Goal: Information Seeking & Learning: Learn about a topic

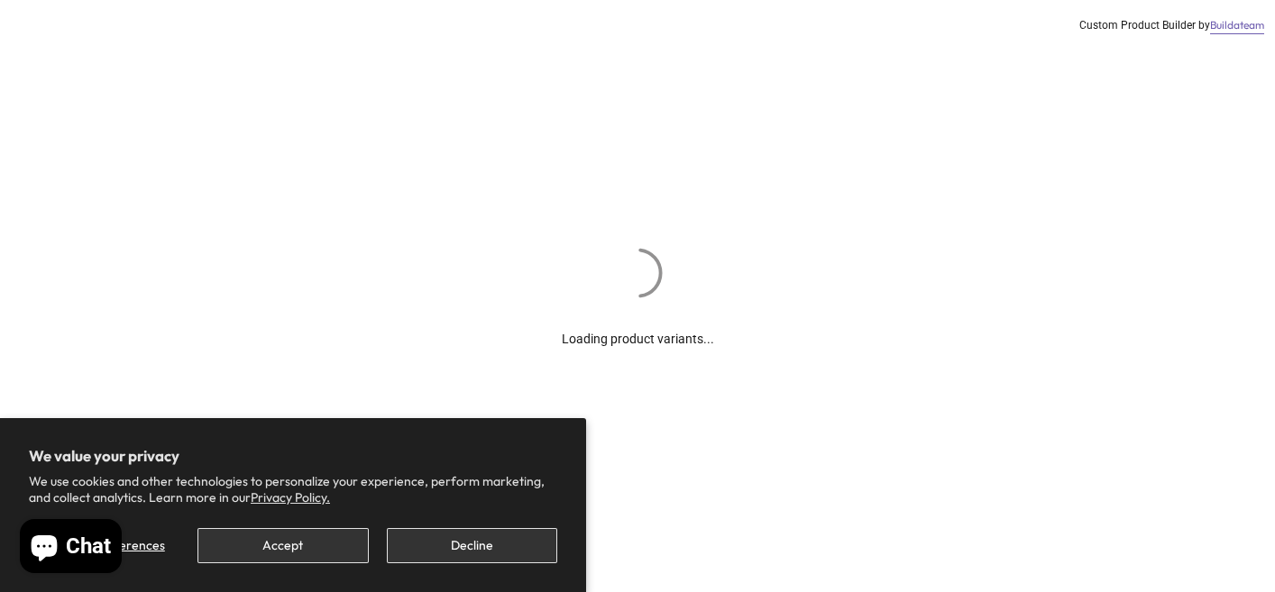
click at [309, 567] on section "We value your privacy We use cookies and other technologies to personalize your…" at bounding box center [293, 505] width 586 height 174
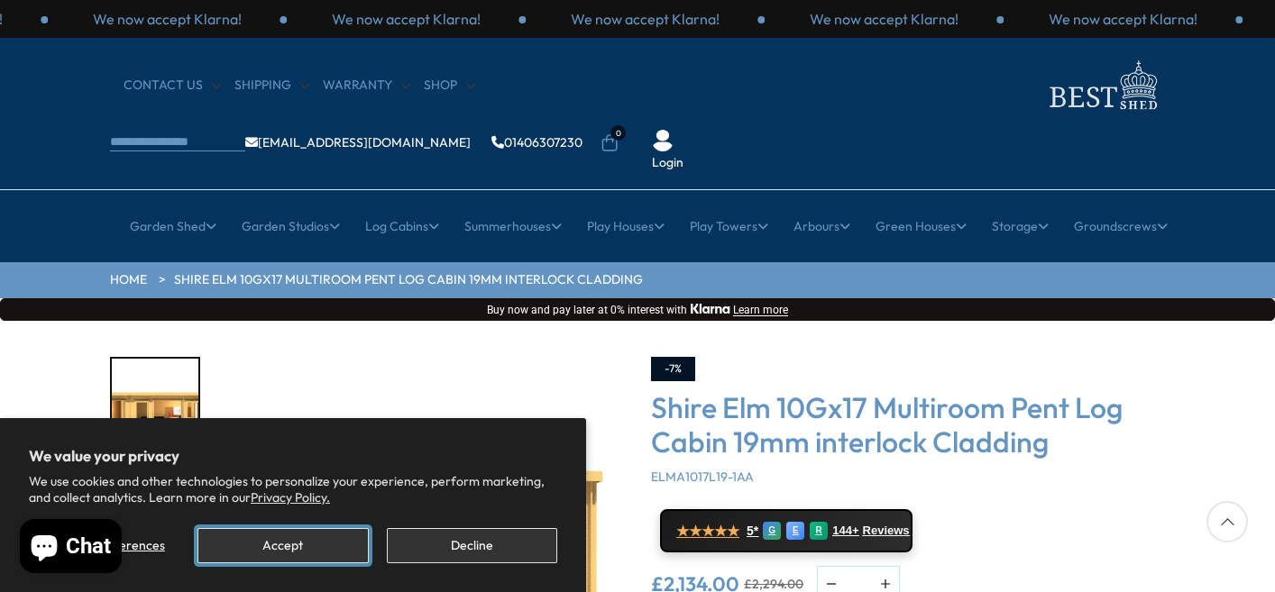
click at [311, 559] on button "Accept" at bounding box center [282, 545] width 170 height 35
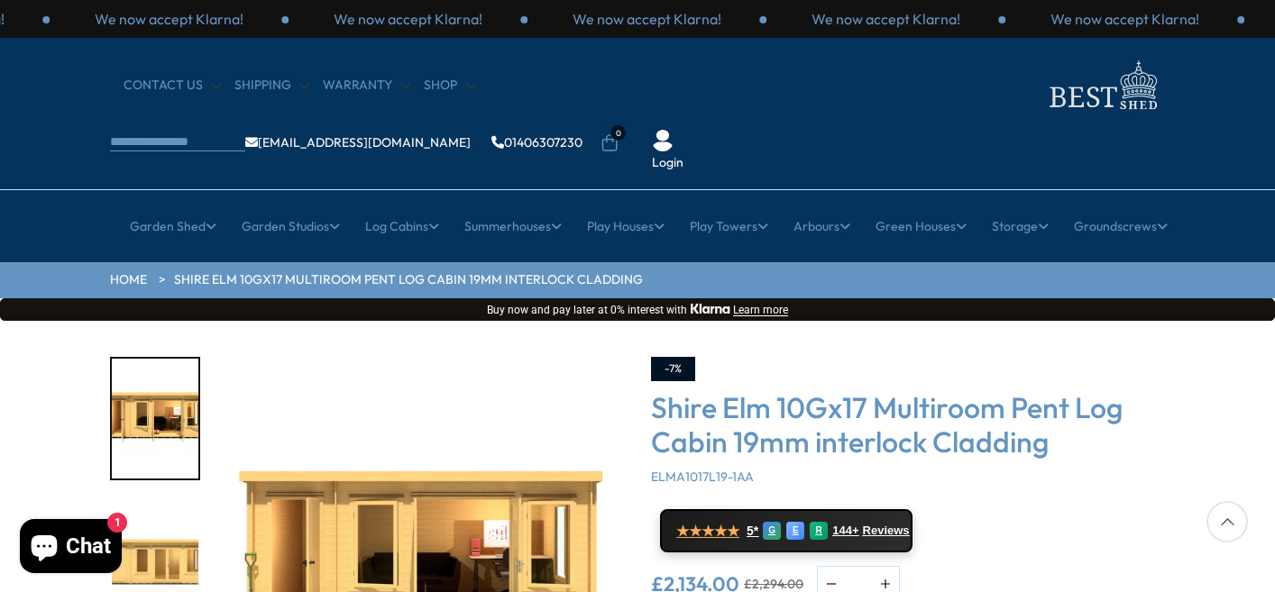
click at [152, 514] on img "2 / 10" at bounding box center [155, 560] width 87 height 120
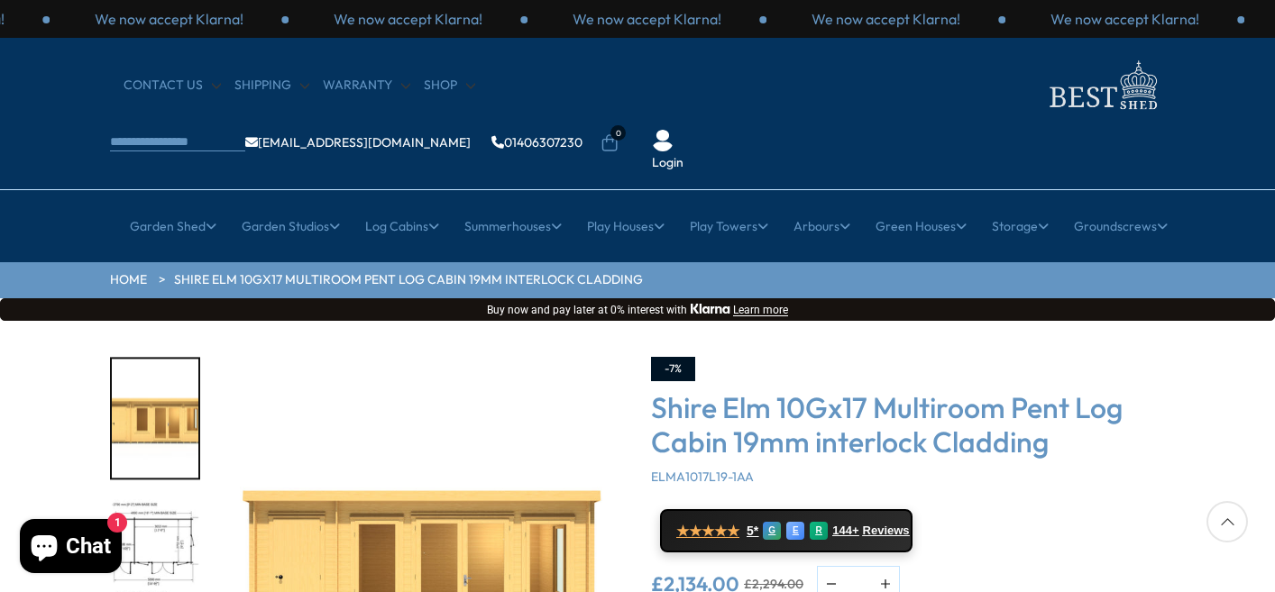
click at [152, 514] on img "3 / 10" at bounding box center [155, 560] width 87 height 120
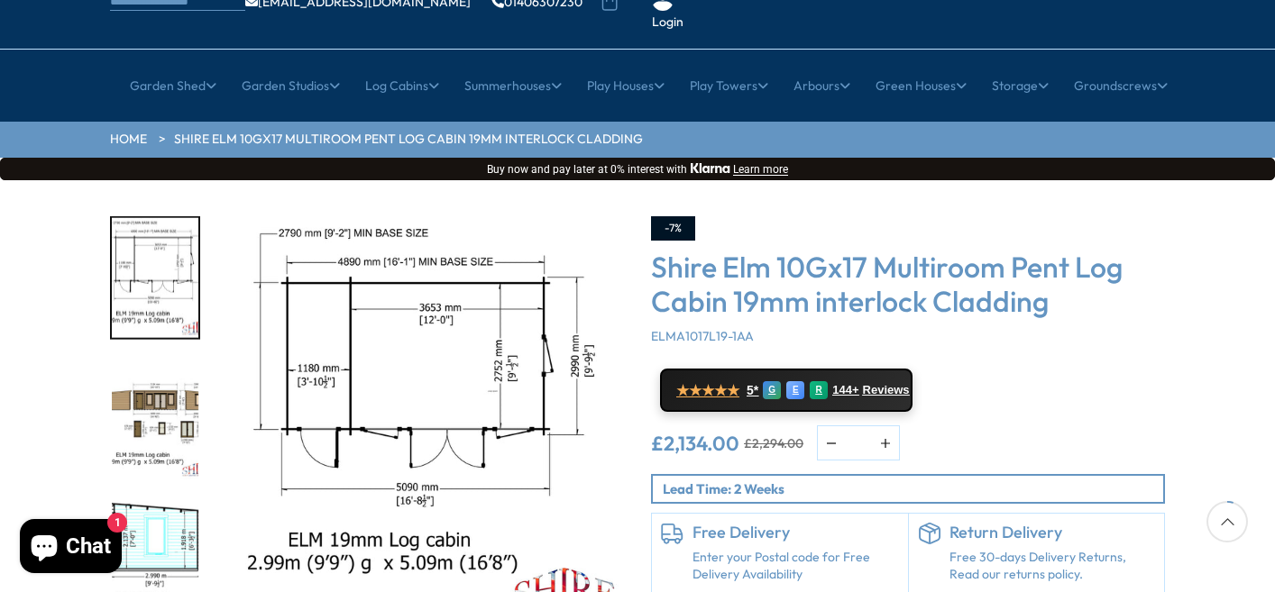
scroll to position [144, 0]
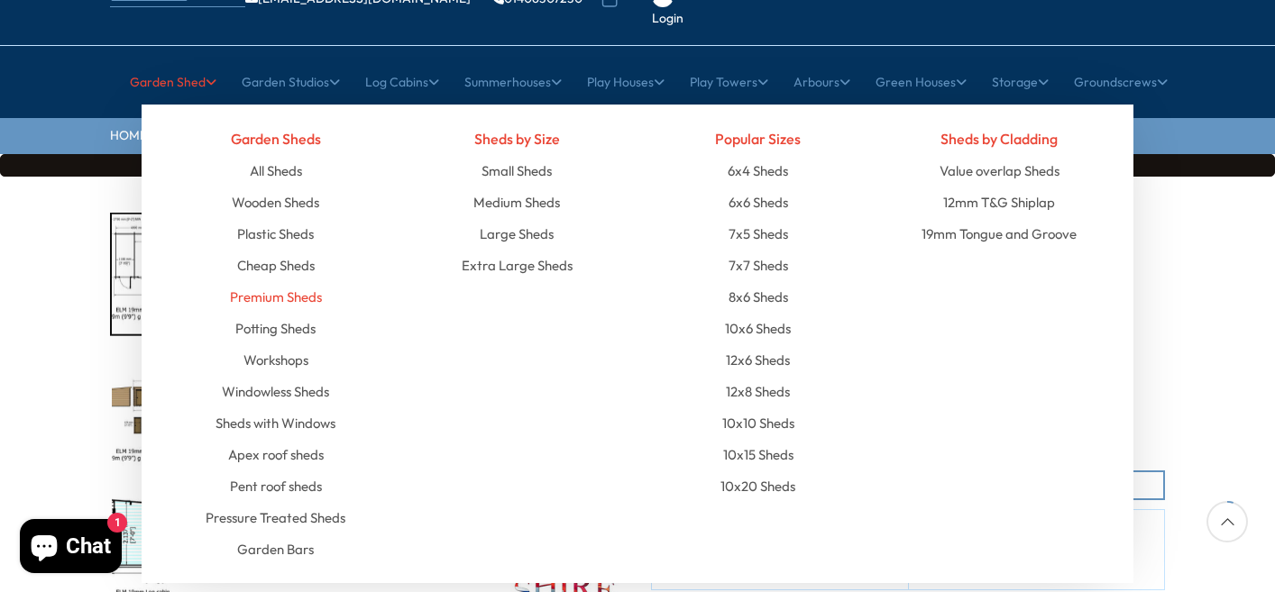
click at [263, 281] on link "Premium Sheds" at bounding box center [276, 297] width 92 height 32
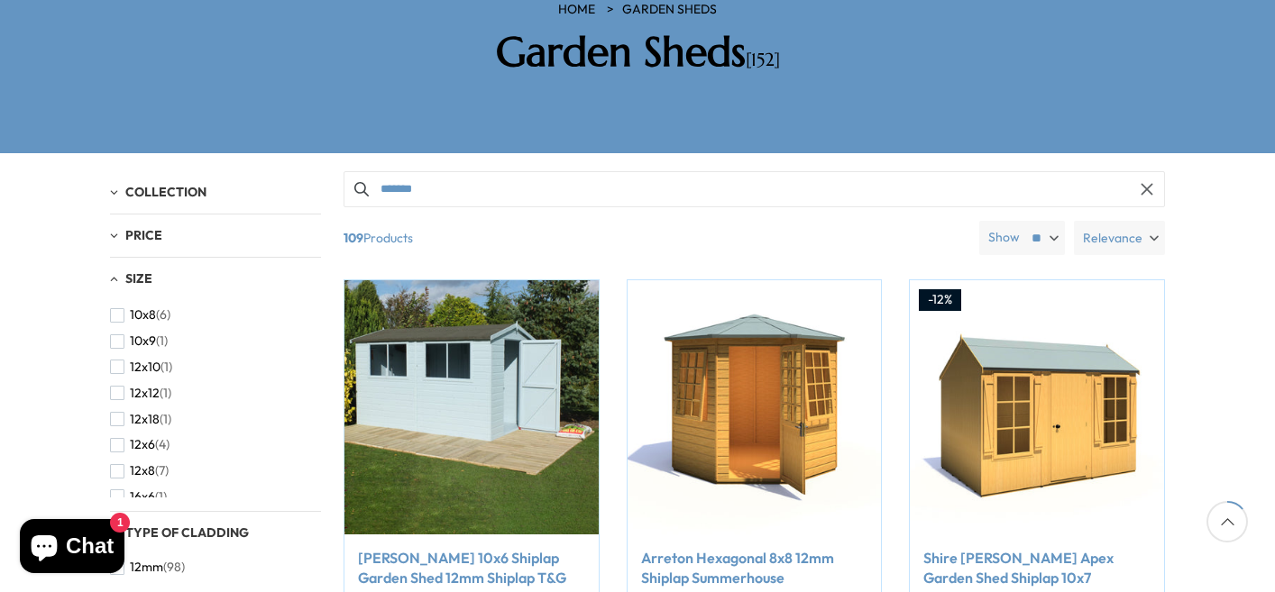
scroll to position [123, 0]
click at [114, 390] on span "button" at bounding box center [117, 397] width 14 height 14
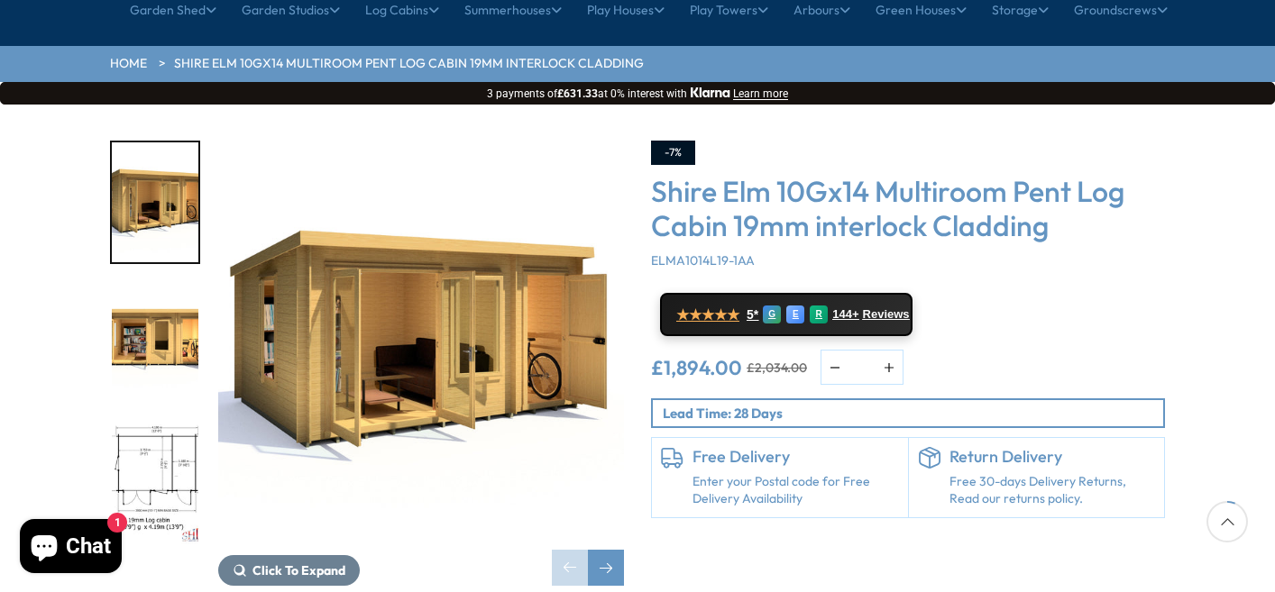
scroll to position [252, 0]
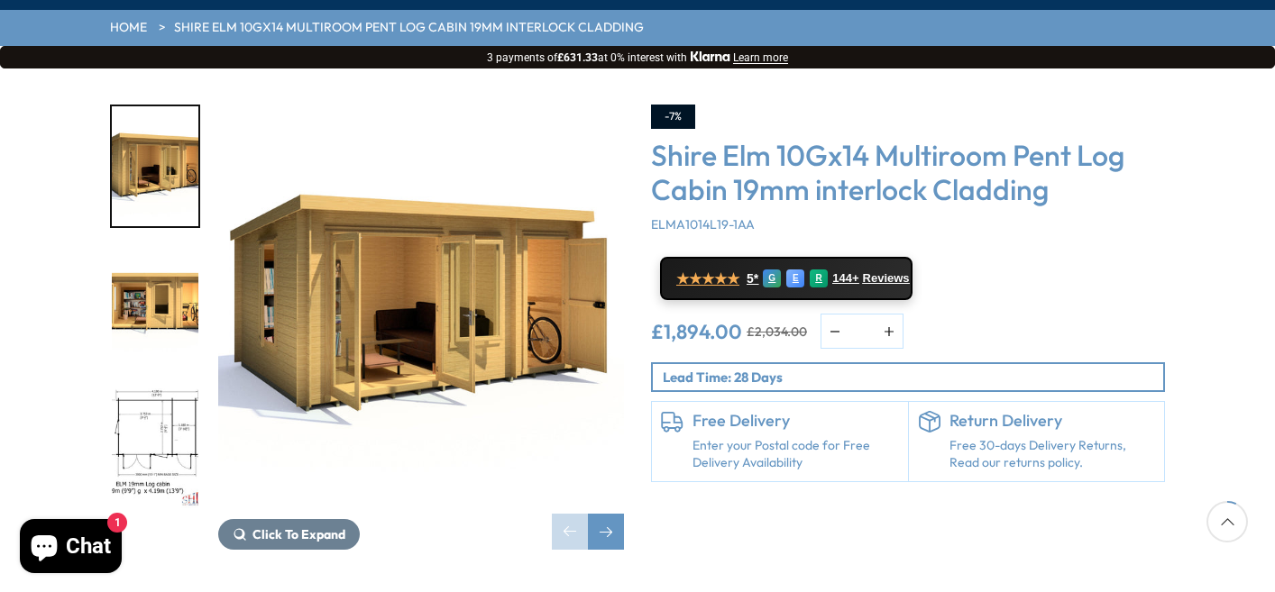
click at [398, 256] on img "1 / 11" at bounding box center [421, 308] width 406 height 406
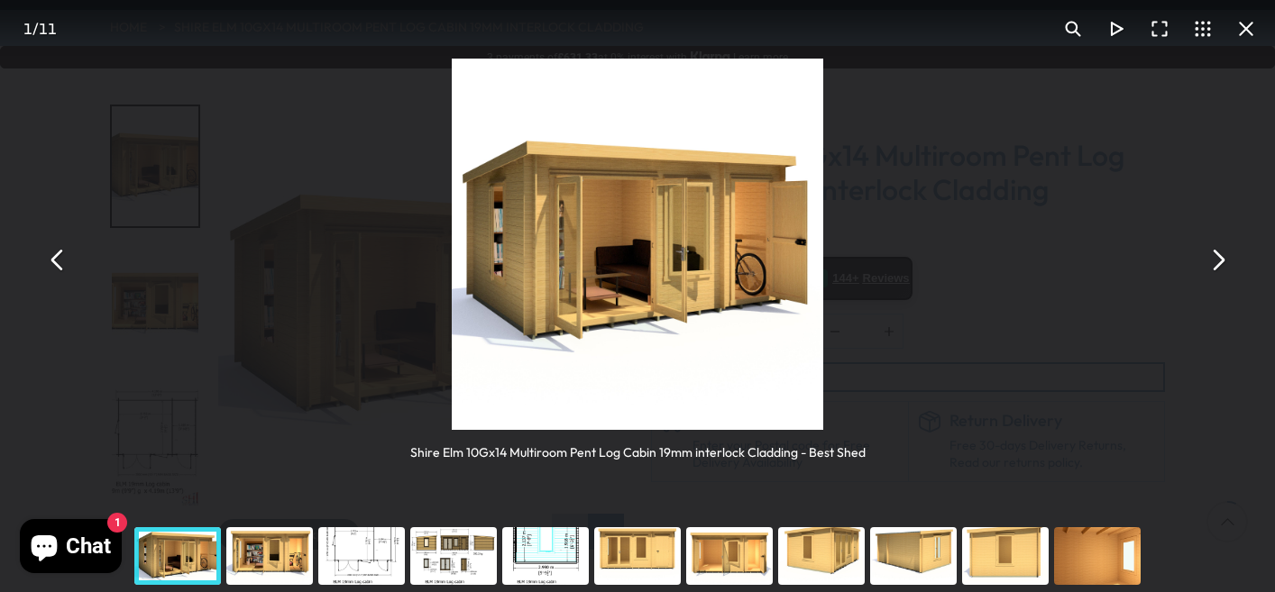
click at [1211, 260] on button "You can close this modal content with the ESC key" at bounding box center [1217, 260] width 43 height 43
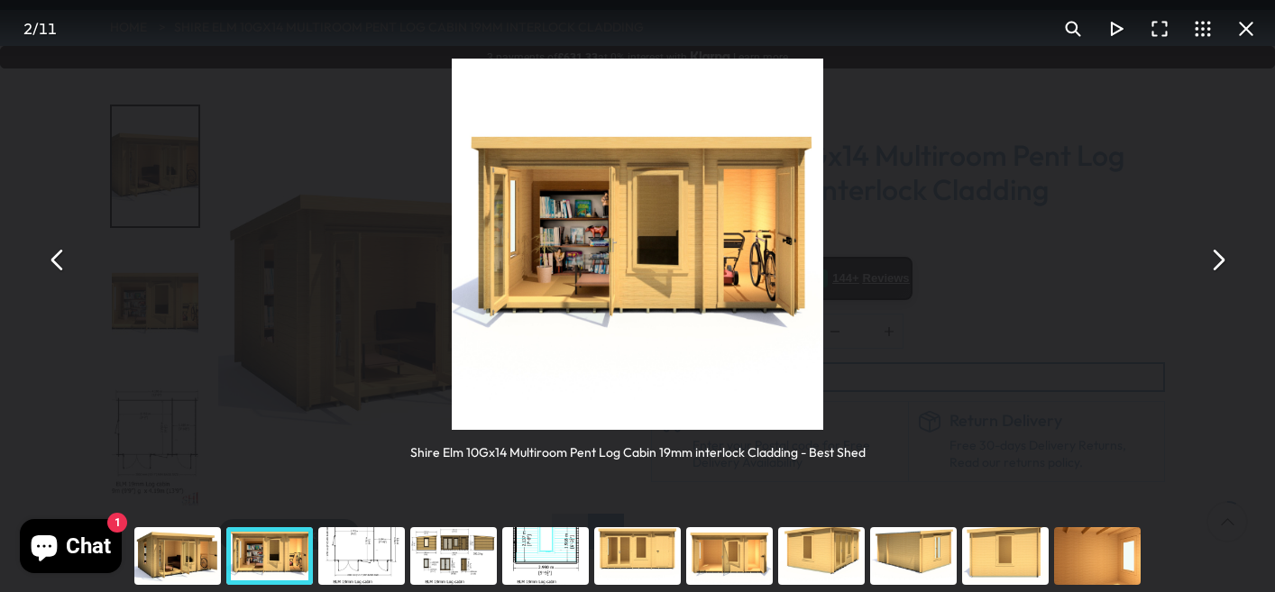
click at [1211, 260] on button "You can close this modal content with the ESC key" at bounding box center [1217, 260] width 43 height 43
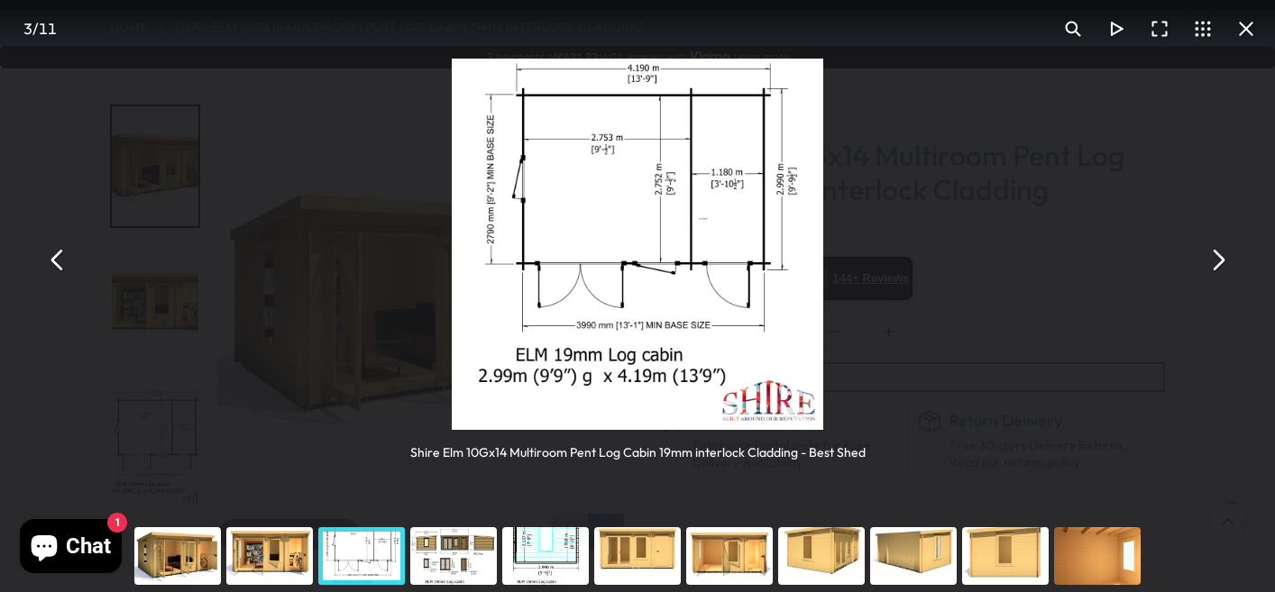
click at [1211, 260] on button "You can close this modal content with the ESC key" at bounding box center [1217, 260] width 43 height 43
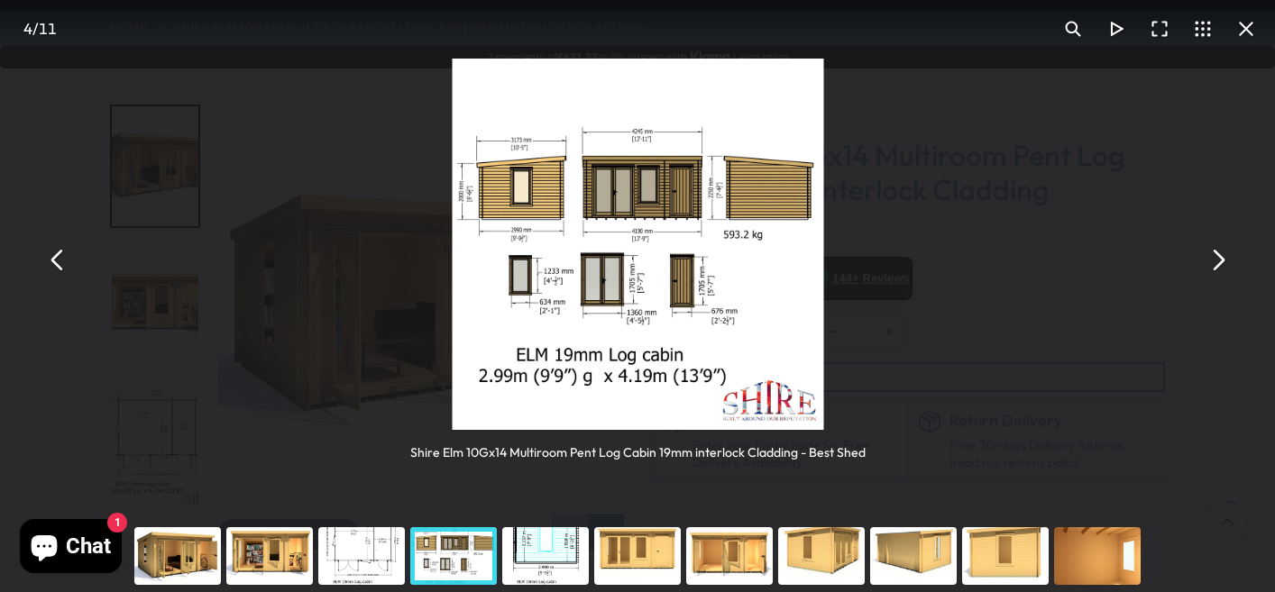
click at [1211, 260] on button "You can close this modal content with the ESC key" at bounding box center [1217, 260] width 43 height 43
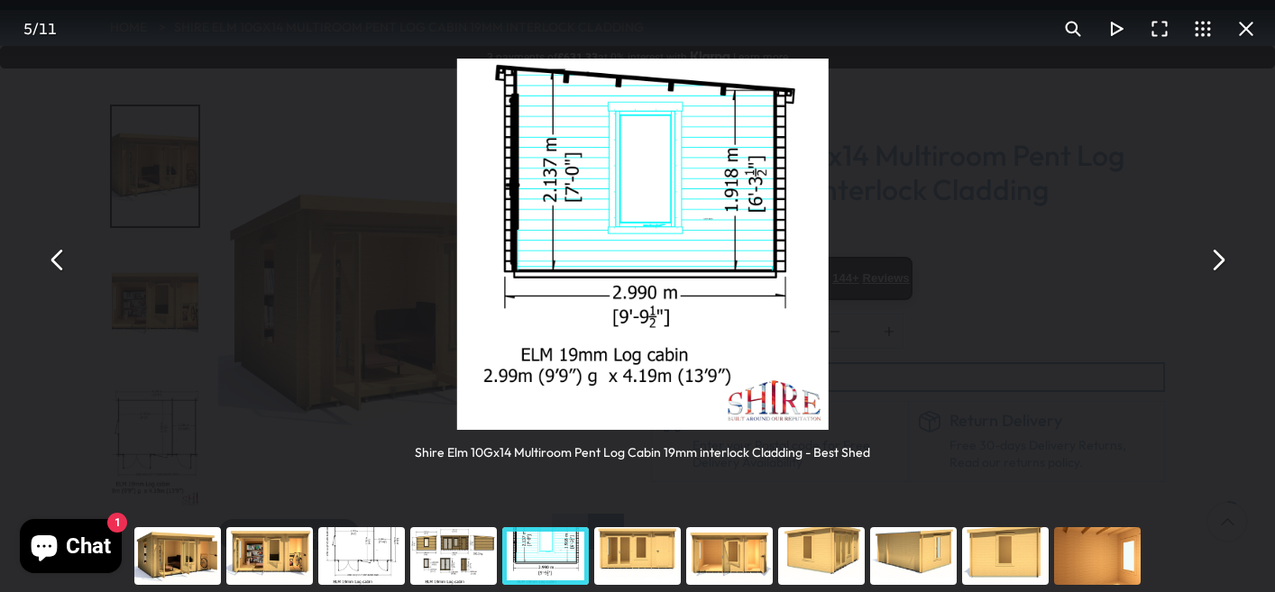
click at [1211, 260] on button "You can close this modal content with the ESC key" at bounding box center [1217, 260] width 43 height 43
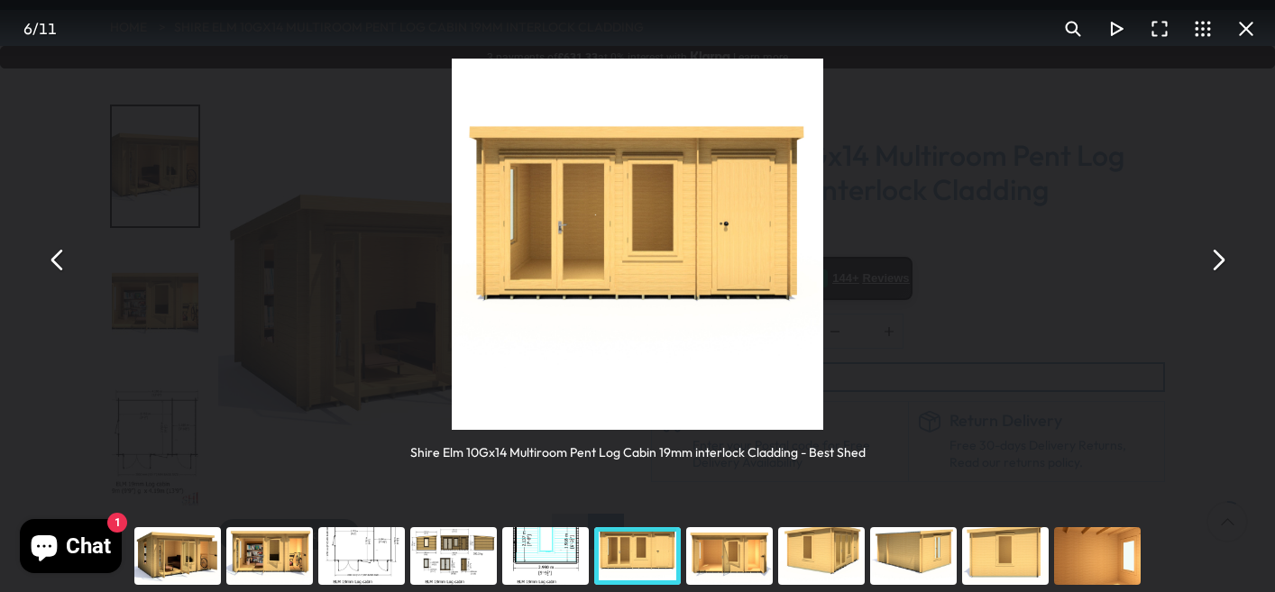
click at [1211, 260] on button "You can close this modal content with the ESC key" at bounding box center [1217, 260] width 43 height 43
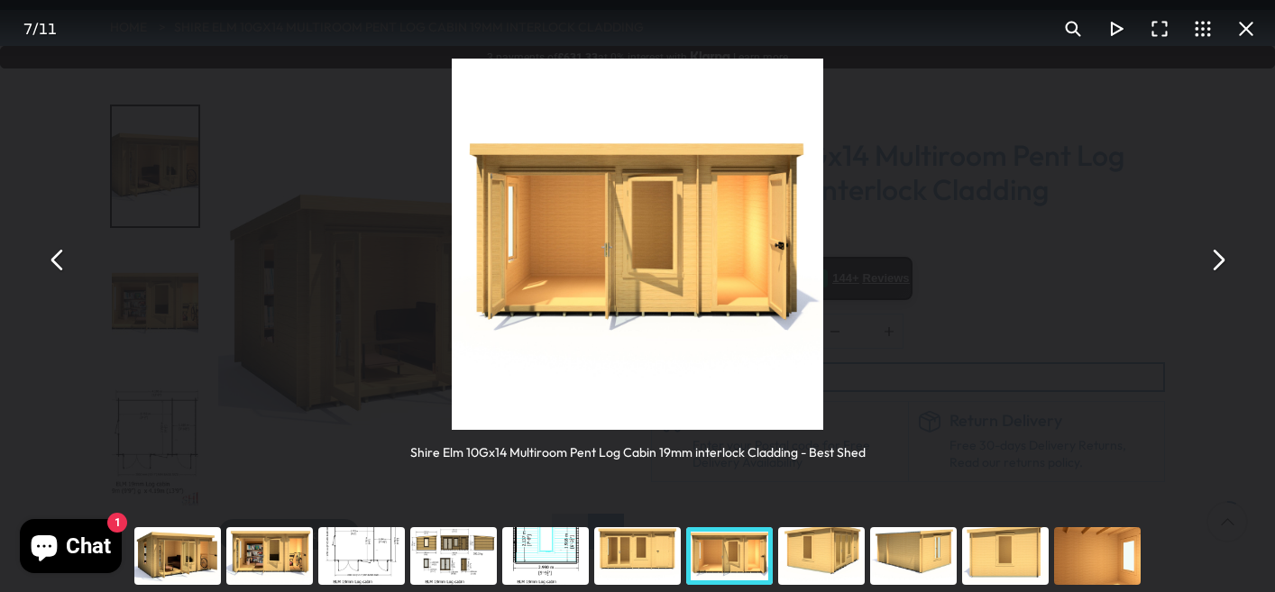
click at [60, 257] on button "You can close this modal content with the ESC key" at bounding box center [57, 260] width 43 height 43
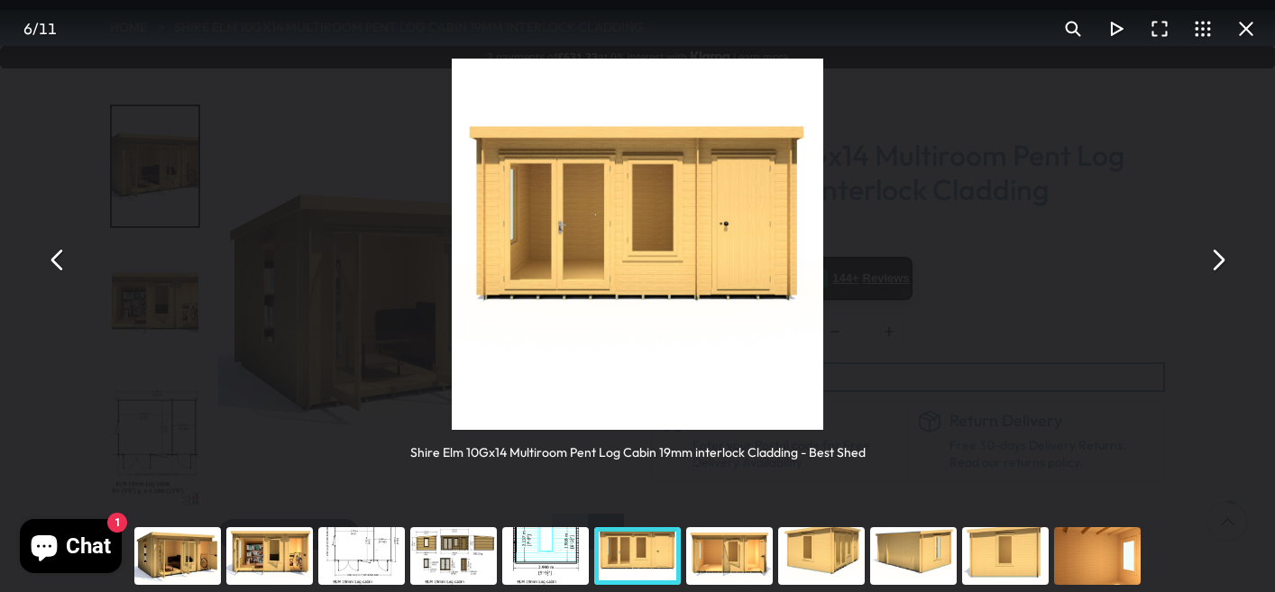
click at [738, 232] on img "You can close this modal content with the ESC key" at bounding box center [637, 244] width 371 height 371
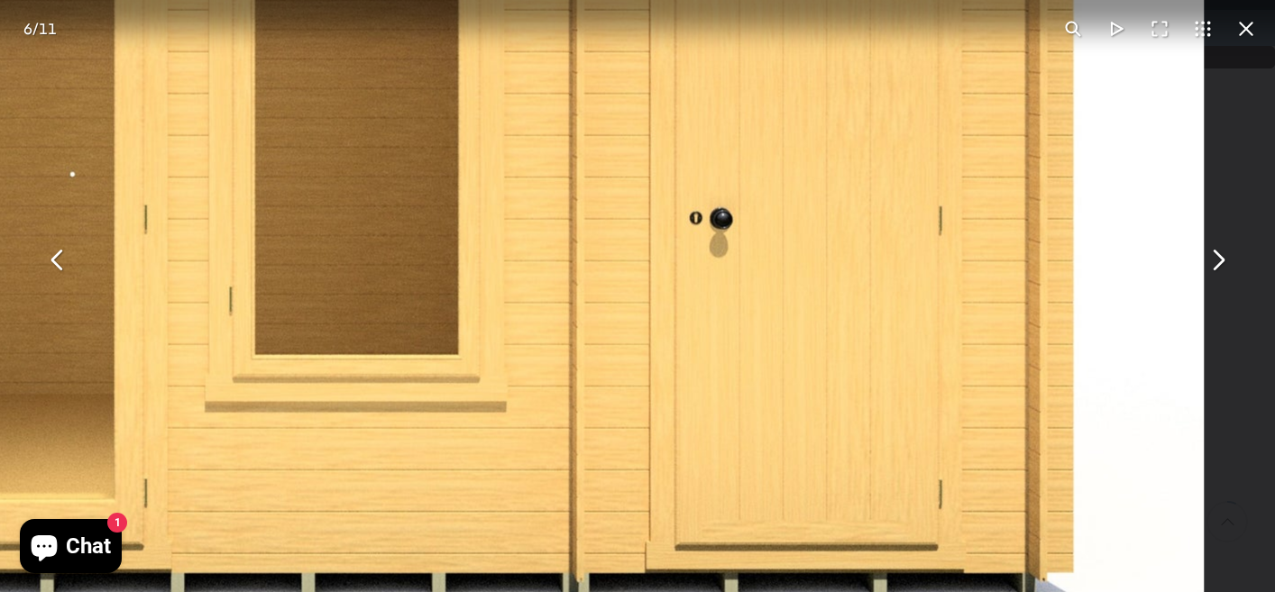
drag, startPoint x: 628, startPoint y: 173, endPoint x: 657, endPoint y: 207, distance: 45.4
click at [657, 207] on img "You can close this modal content with the ESC key" at bounding box center [281, 321] width 1847 height 1847
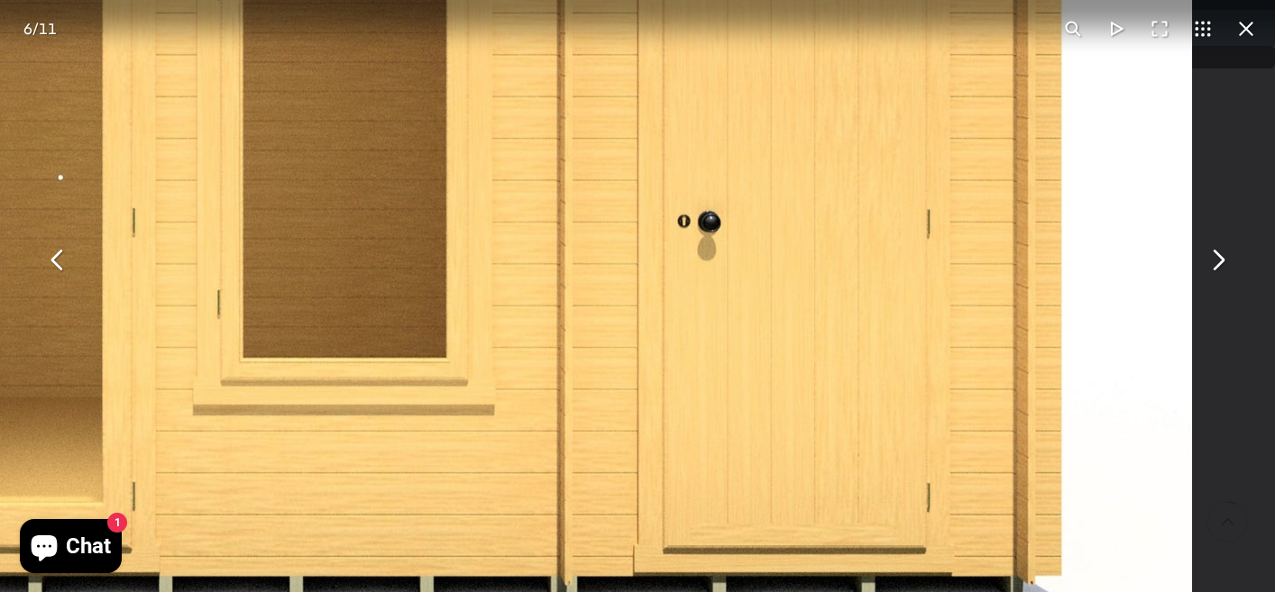
click at [1217, 259] on button "You can close this modal content with the ESC key" at bounding box center [1217, 260] width 43 height 43
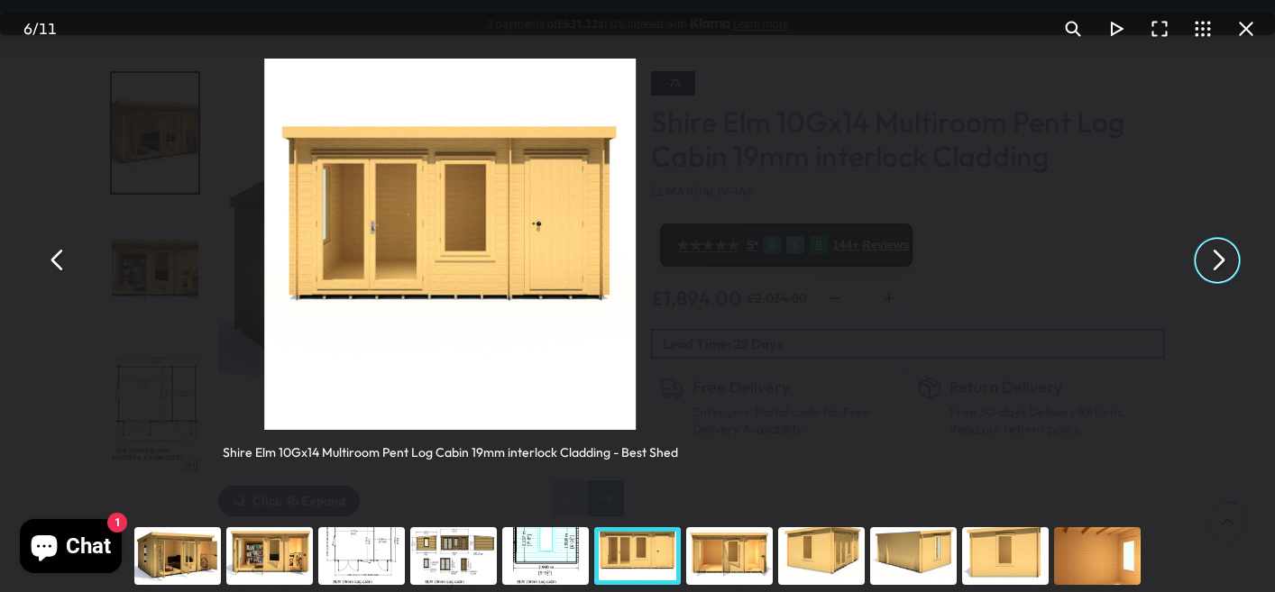
scroll to position [289, 0]
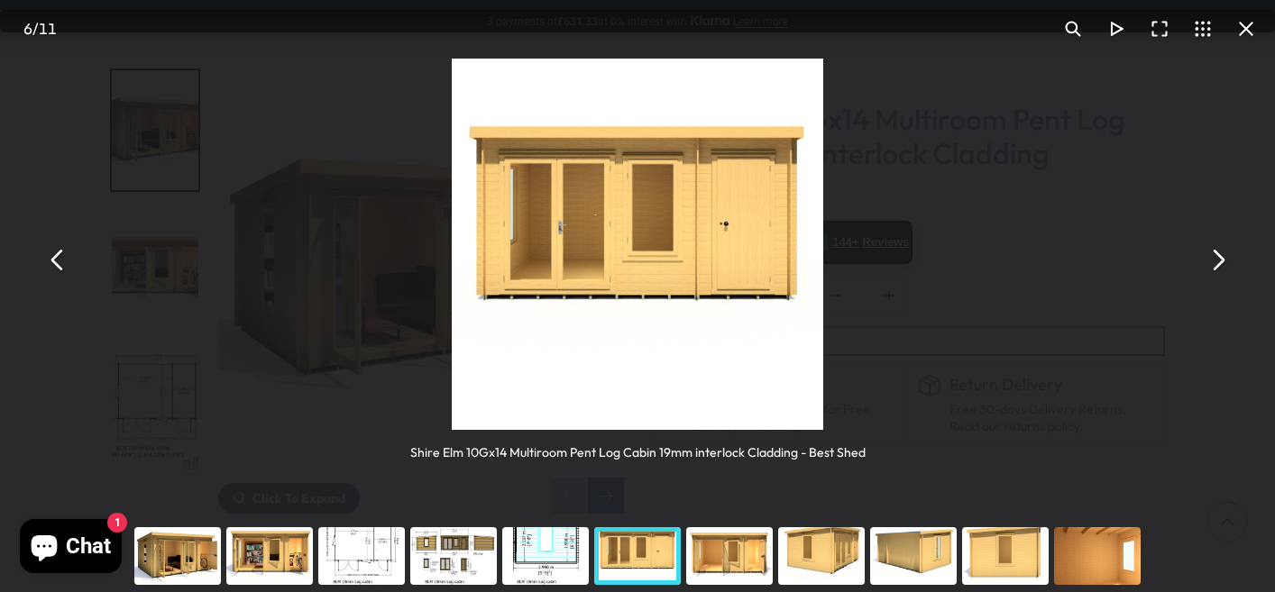
click at [1217, 259] on button "You can close this modal content with the ESC key" at bounding box center [1217, 260] width 43 height 43
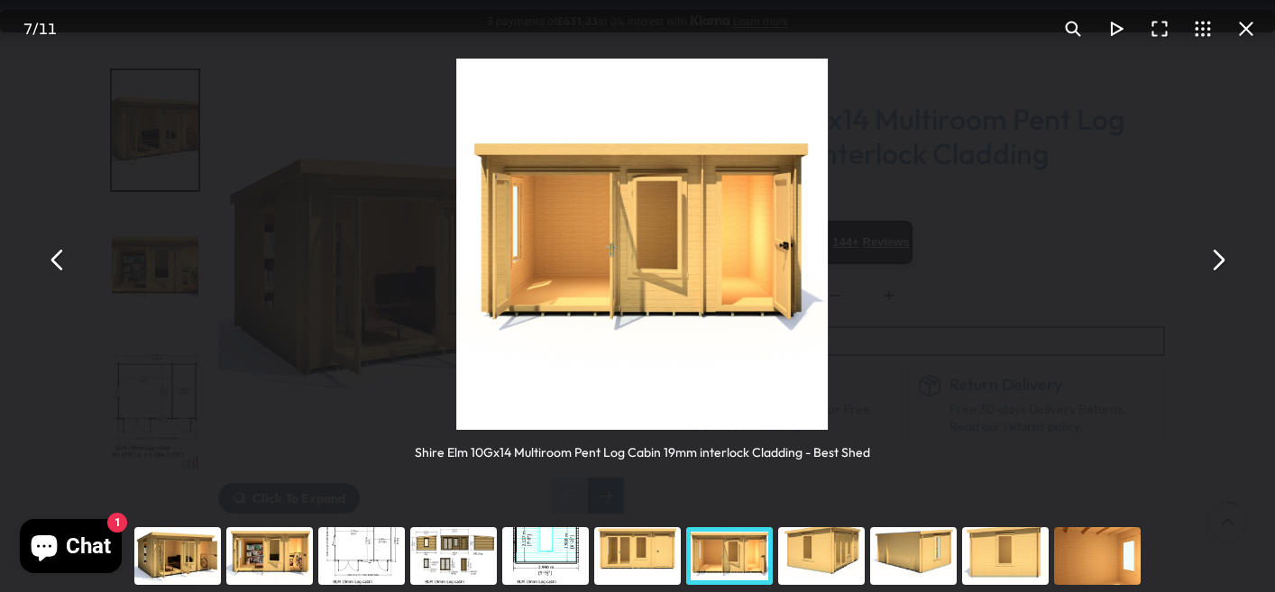
click at [1217, 259] on button "You can close this modal content with the ESC key" at bounding box center [1217, 260] width 43 height 43
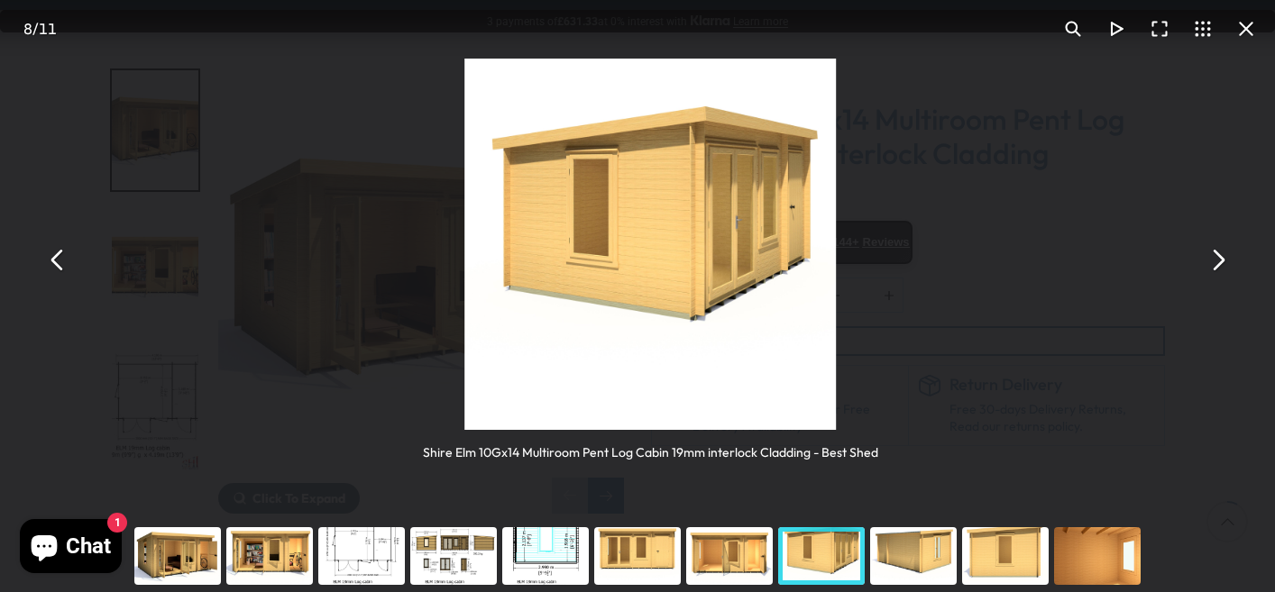
click at [1217, 259] on button "You can close this modal content with the ESC key" at bounding box center [1217, 260] width 43 height 43
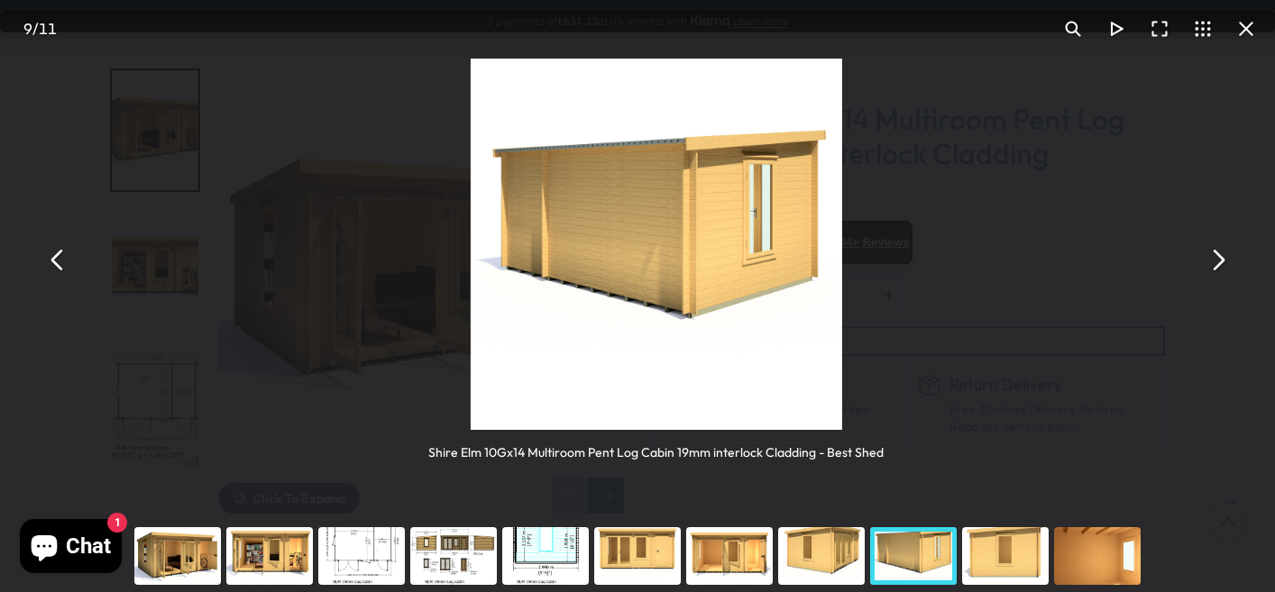
click at [1217, 259] on button "You can close this modal content with the ESC key" at bounding box center [1217, 260] width 43 height 43
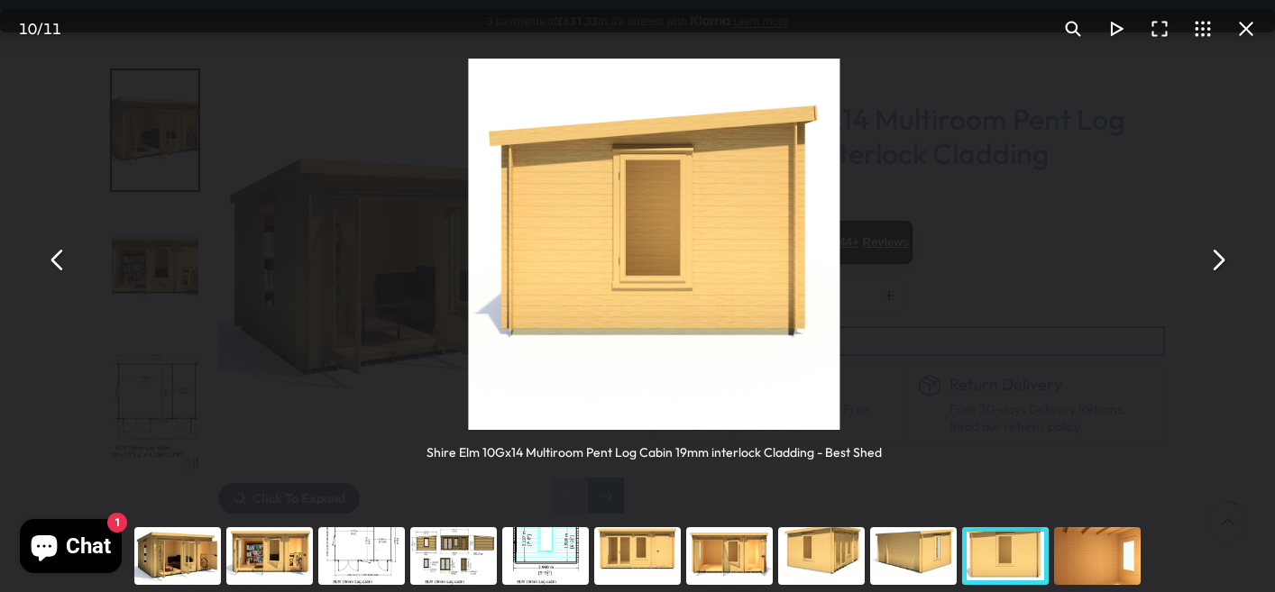
click at [1217, 259] on button "You can close this modal content with the ESC key" at bounding box center [1217, 260] width 43 height 43
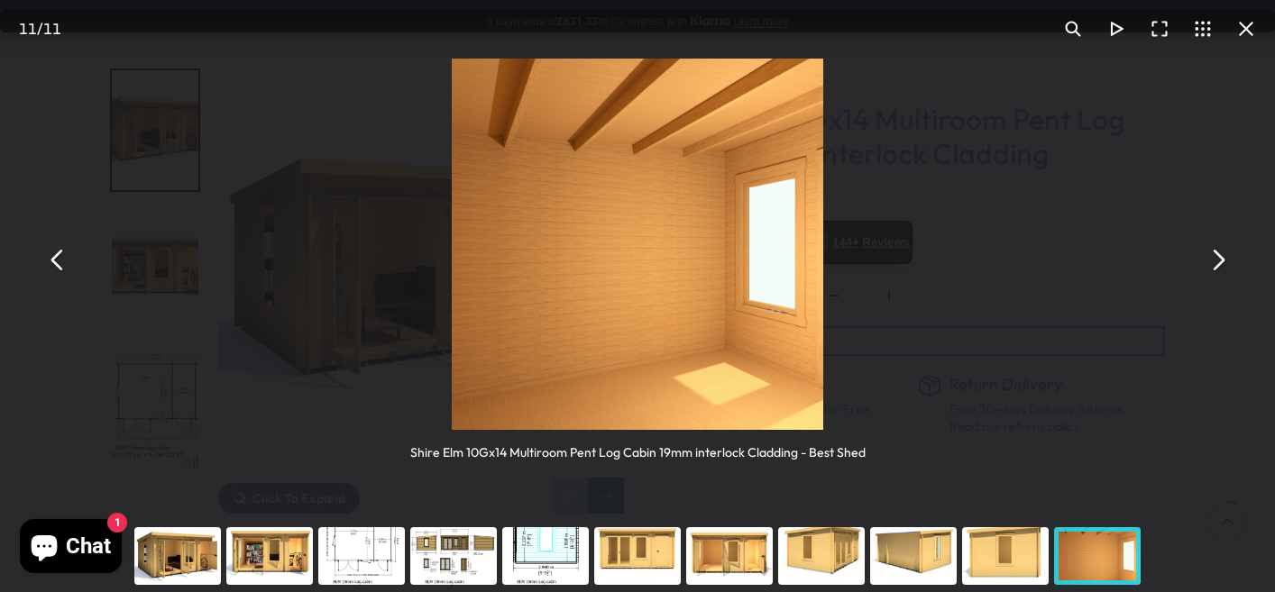
click at [1217, 259] on button "You can close this modal content with the ESC key" at bounding box center [1217, 260] width 43 height 43
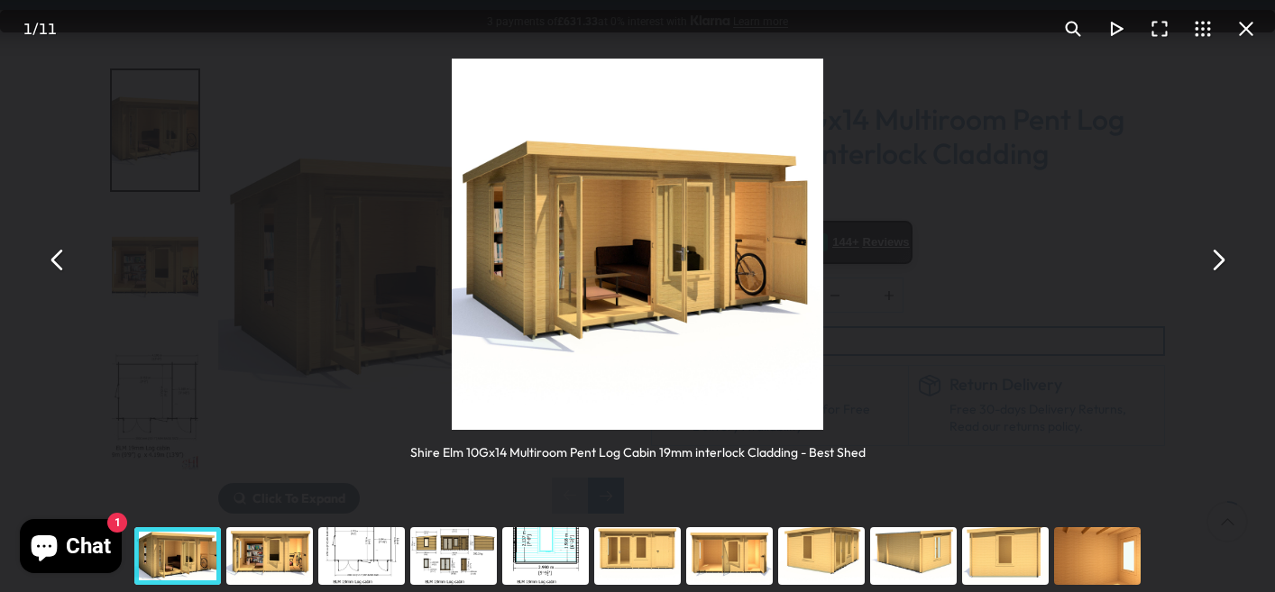
click at [1220, 260] on button "You can close this modal content with the ESC key" at bounding box center [1217, 260] width 43 height 43
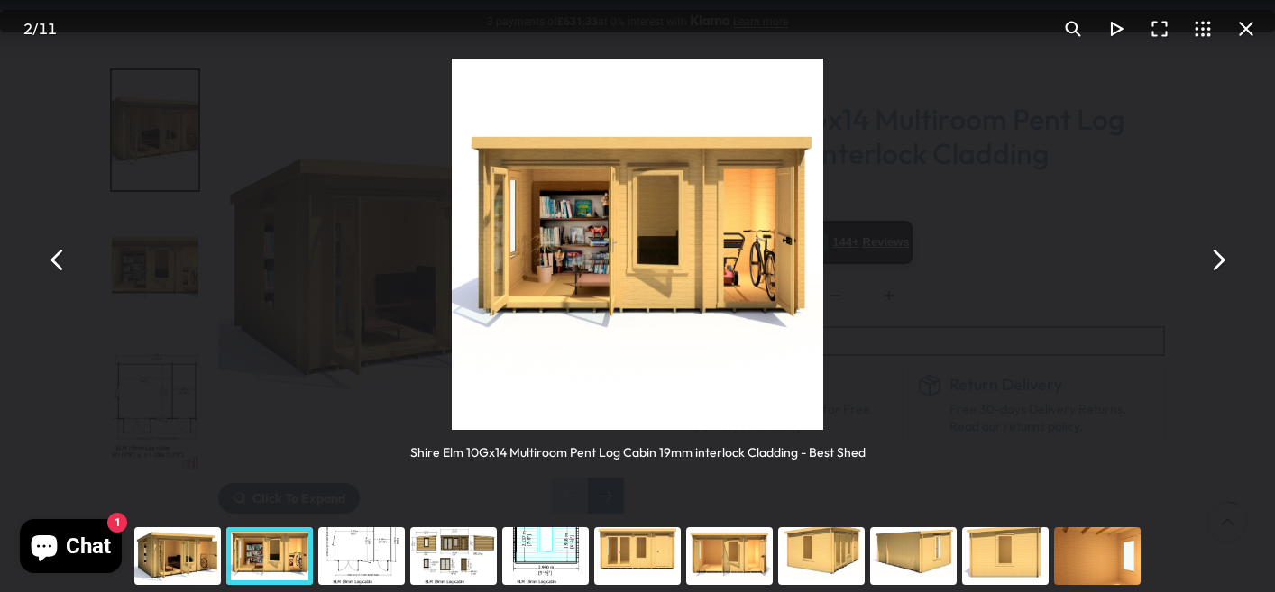
click at [1220, 260] on button "You can close this modal content with the ESC key" at bounding box center [1217, 260] width 43 height 43
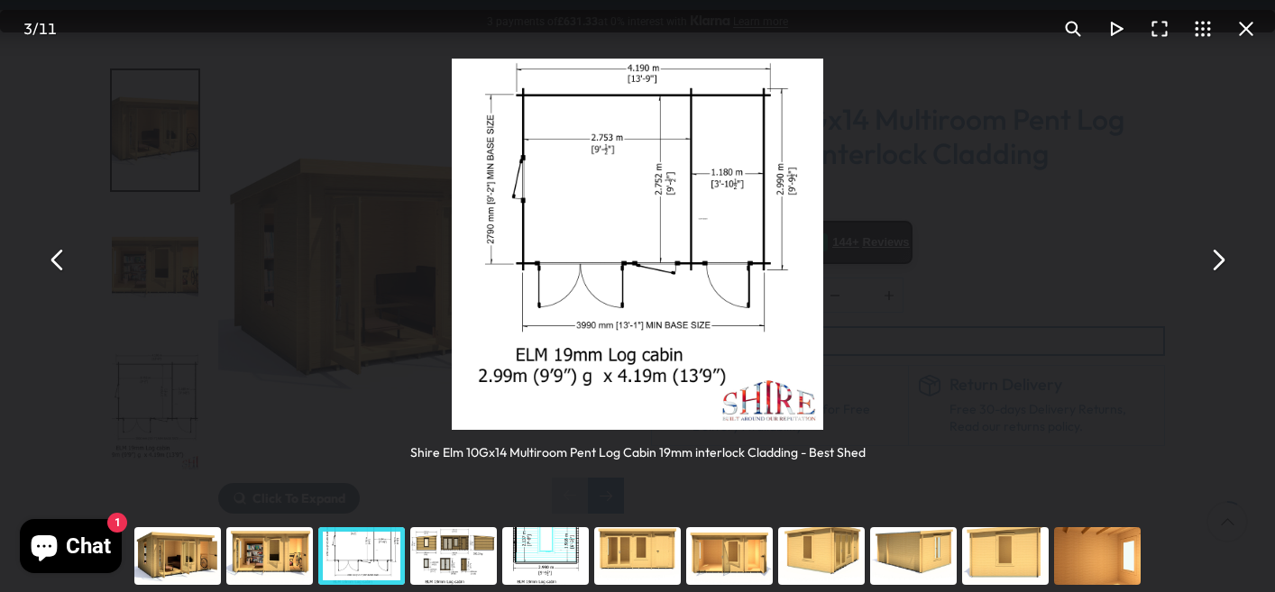
click at [1241, 36] on button "You can close this modal content with the ESC key" at bounding box center [1246, 28] width 43 height 43
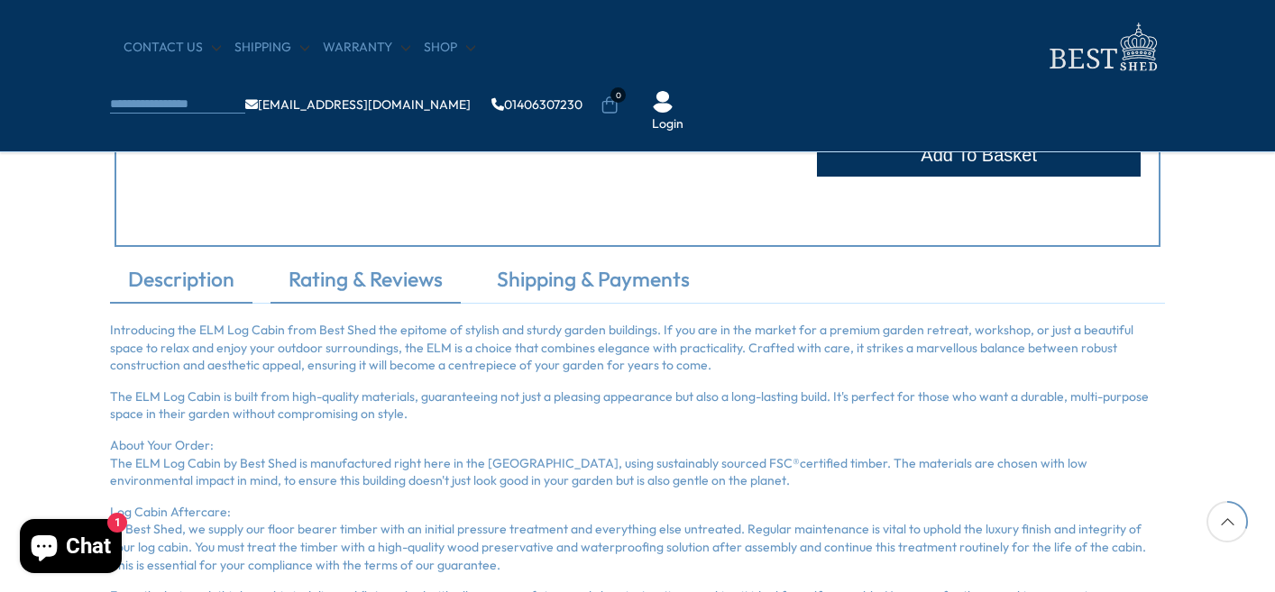
scroll to position [1046, 0]
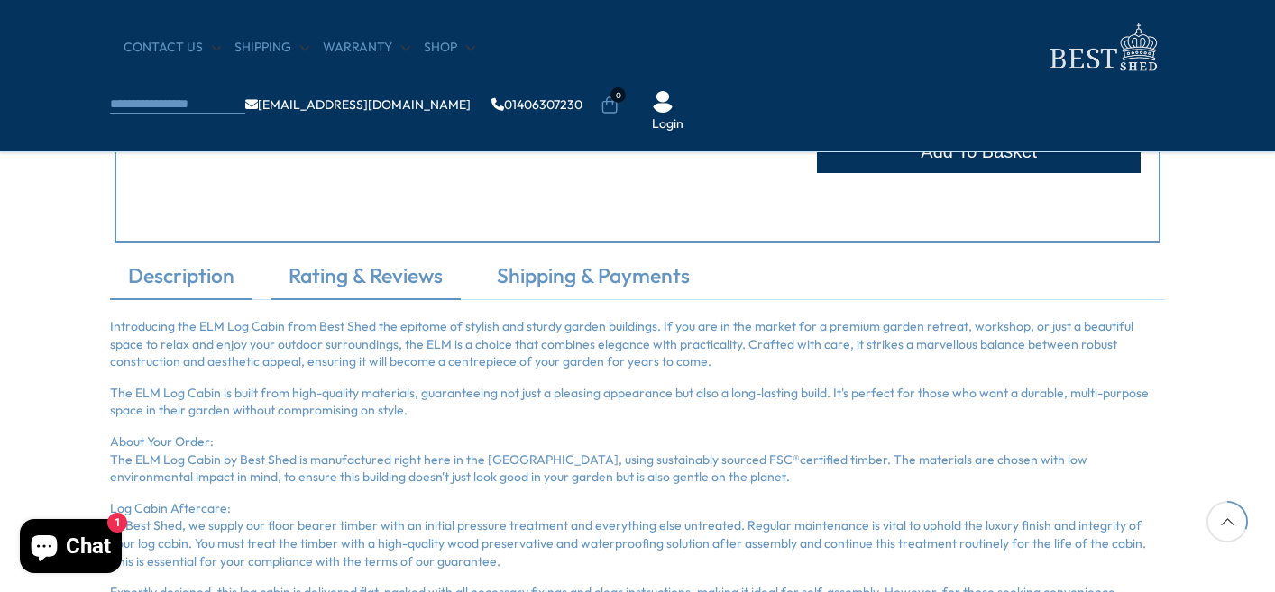
click at [303, 284] on link "Rating & Reviews" at bounding box center [366, 281] width 190 height 38
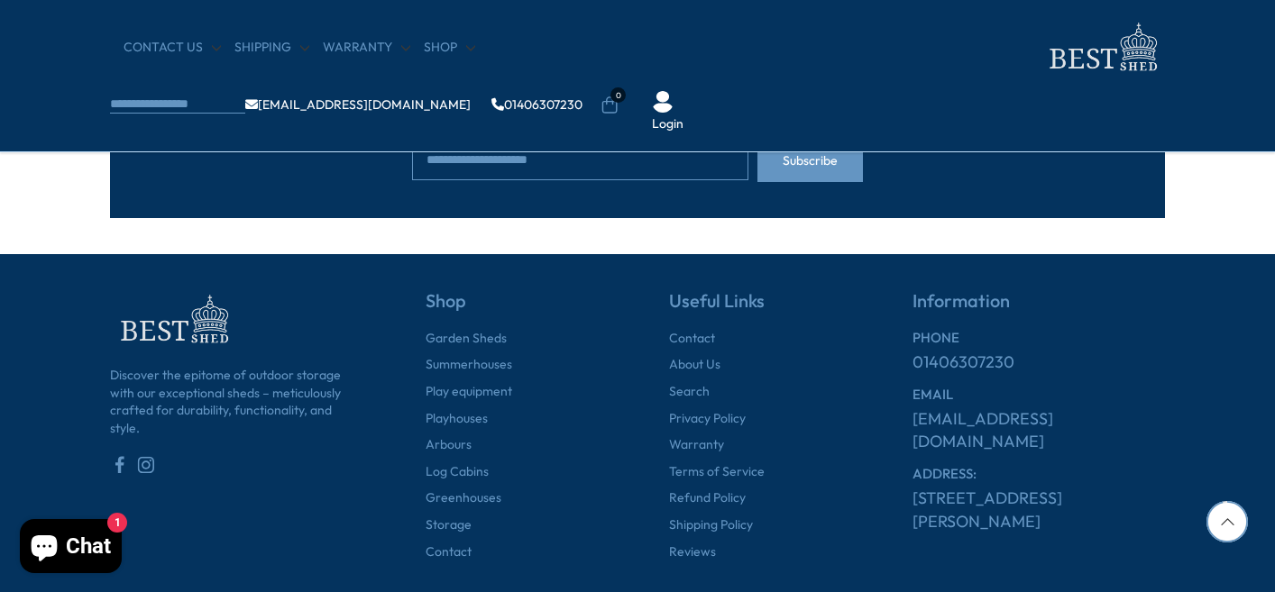
scroll to position [1912, 0]
